Goal: Find specific page/section: Find specific page/section

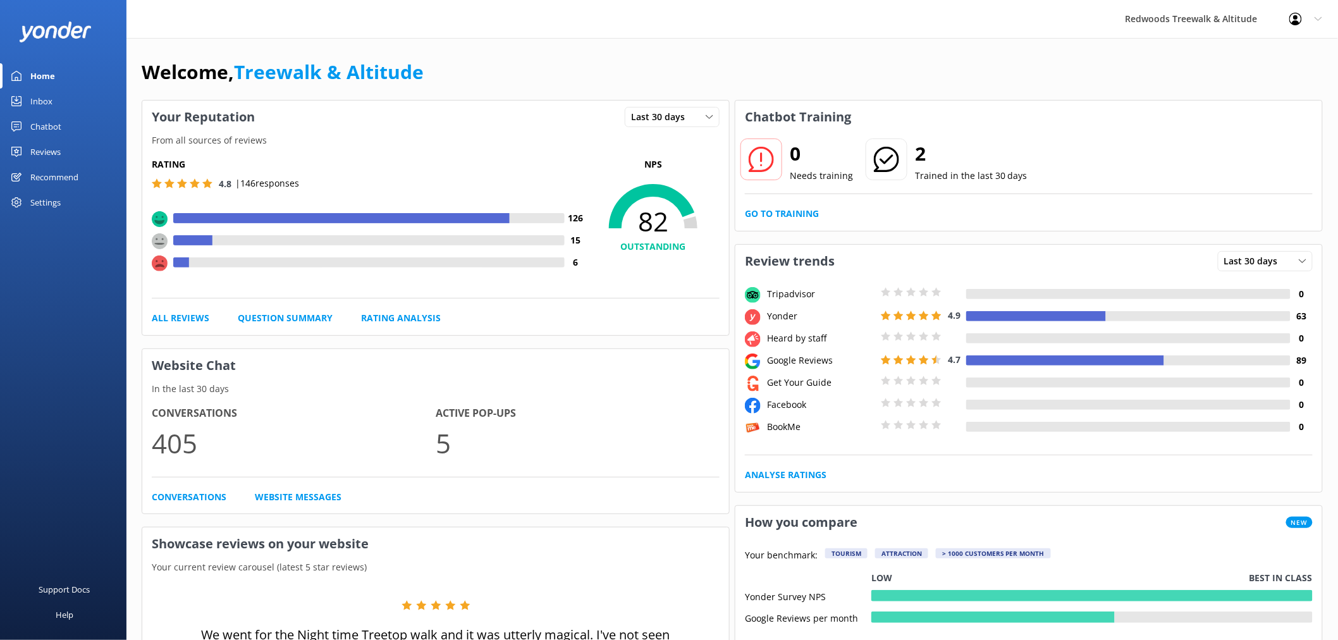
click at [72, 145] on link "Reviews" at bounding box center [63, 151] width 126 height 25
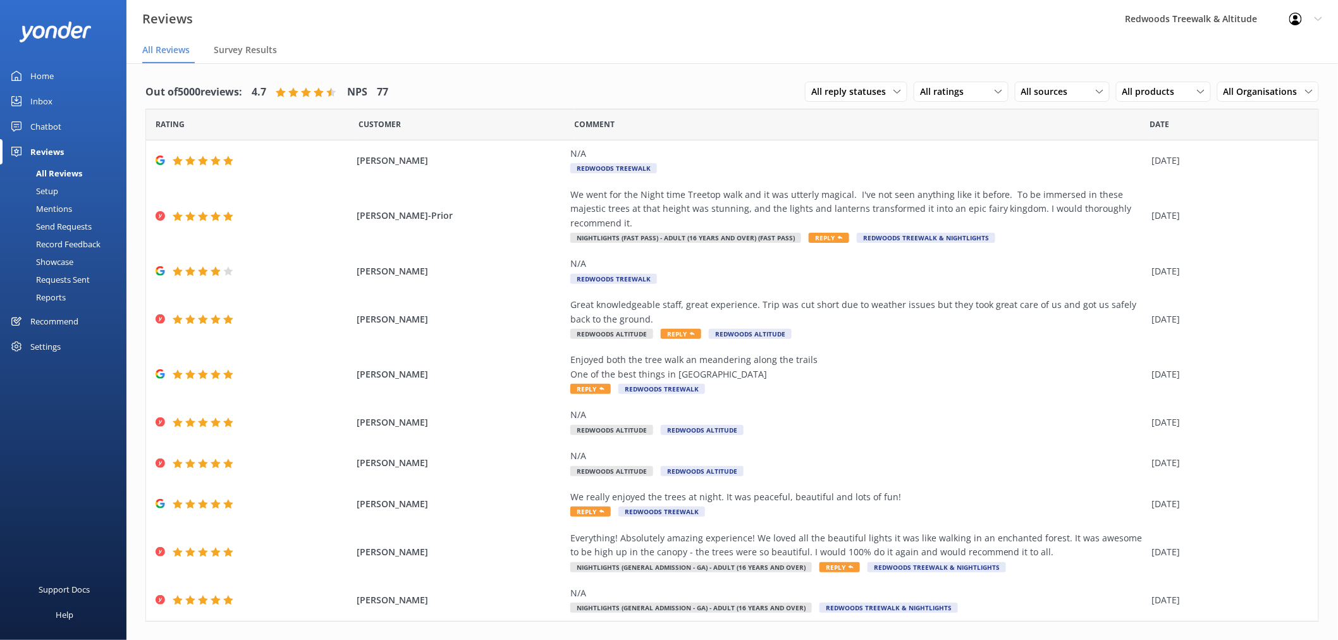
click at [83, 94] on link "Inbox" at bounding box center [63, 100] width 126 height 25
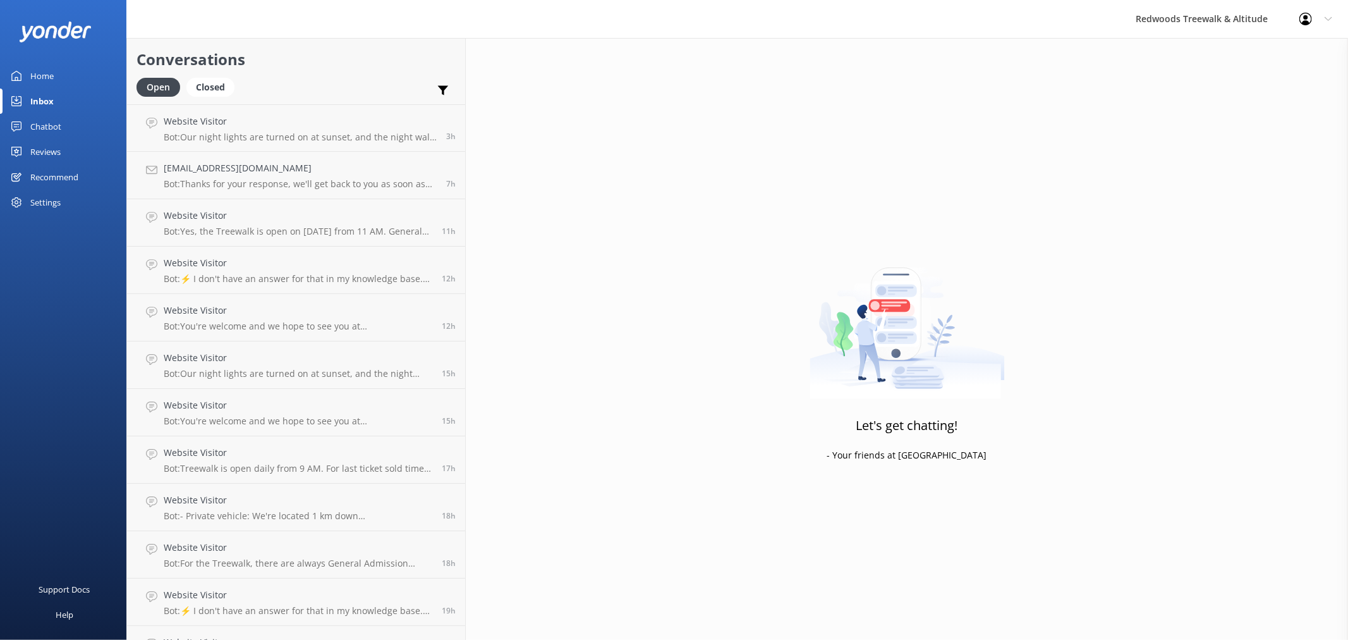
click at [76, 73] on link "Home" at bounding box center [63, 75] width 126 height 25
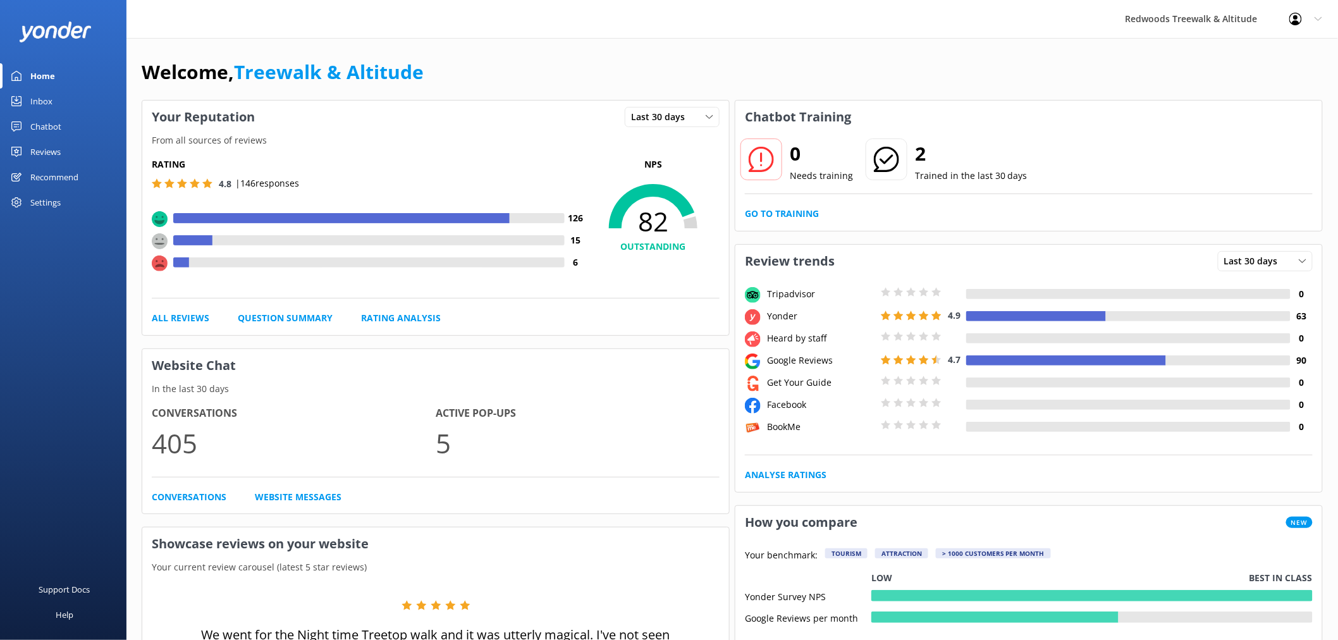
click at [70, 150] on link "Reviews" at bounding box center [63, 151] width 126 height 25
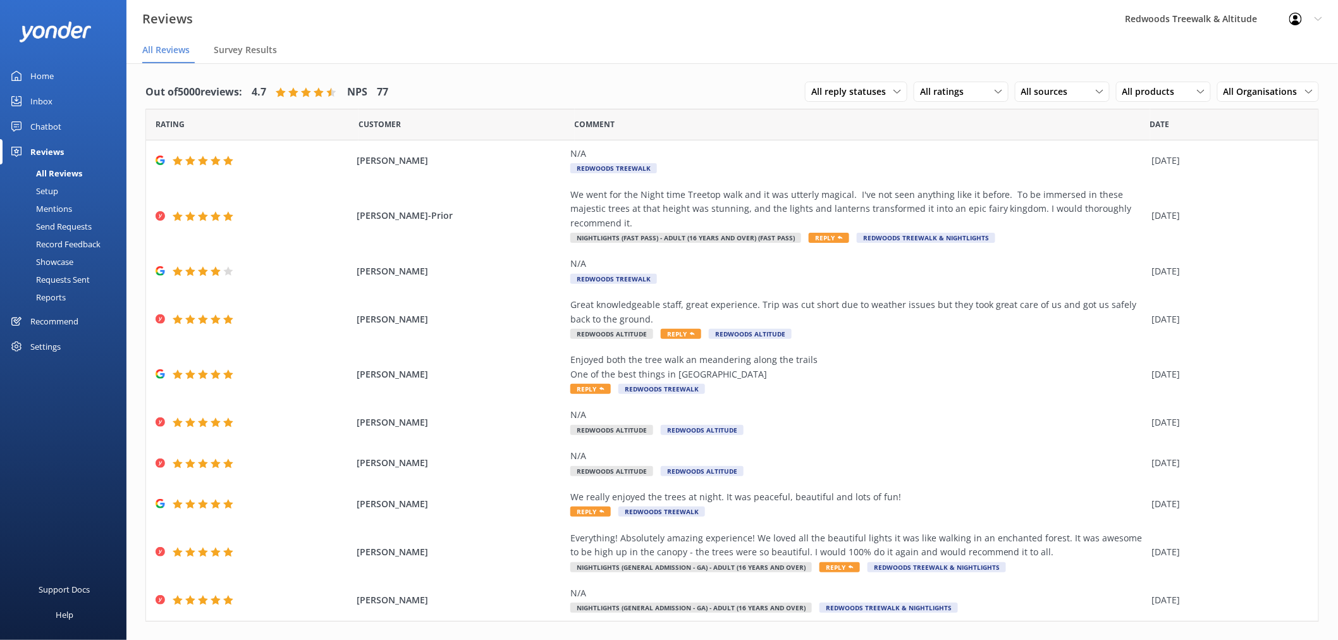
click at [71, 96] on link "Inbox" at bounding box center [63, 100] width 126 height 25
